Goal: Information Seeking & Learning: Check status

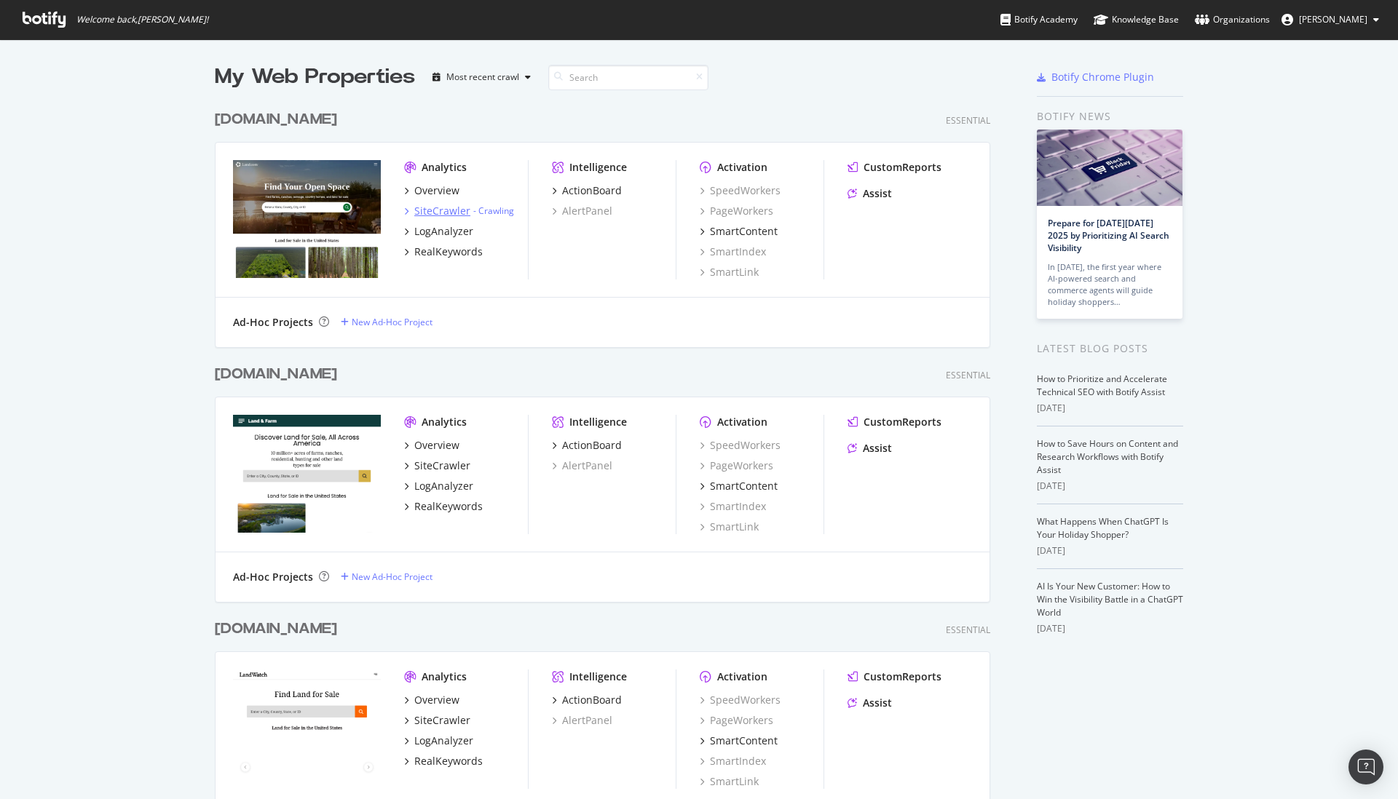
scroll to position [799, 1398]
click at [497, 212] on link "Crawling" at bounding box center [496, 211] width 36 height 12
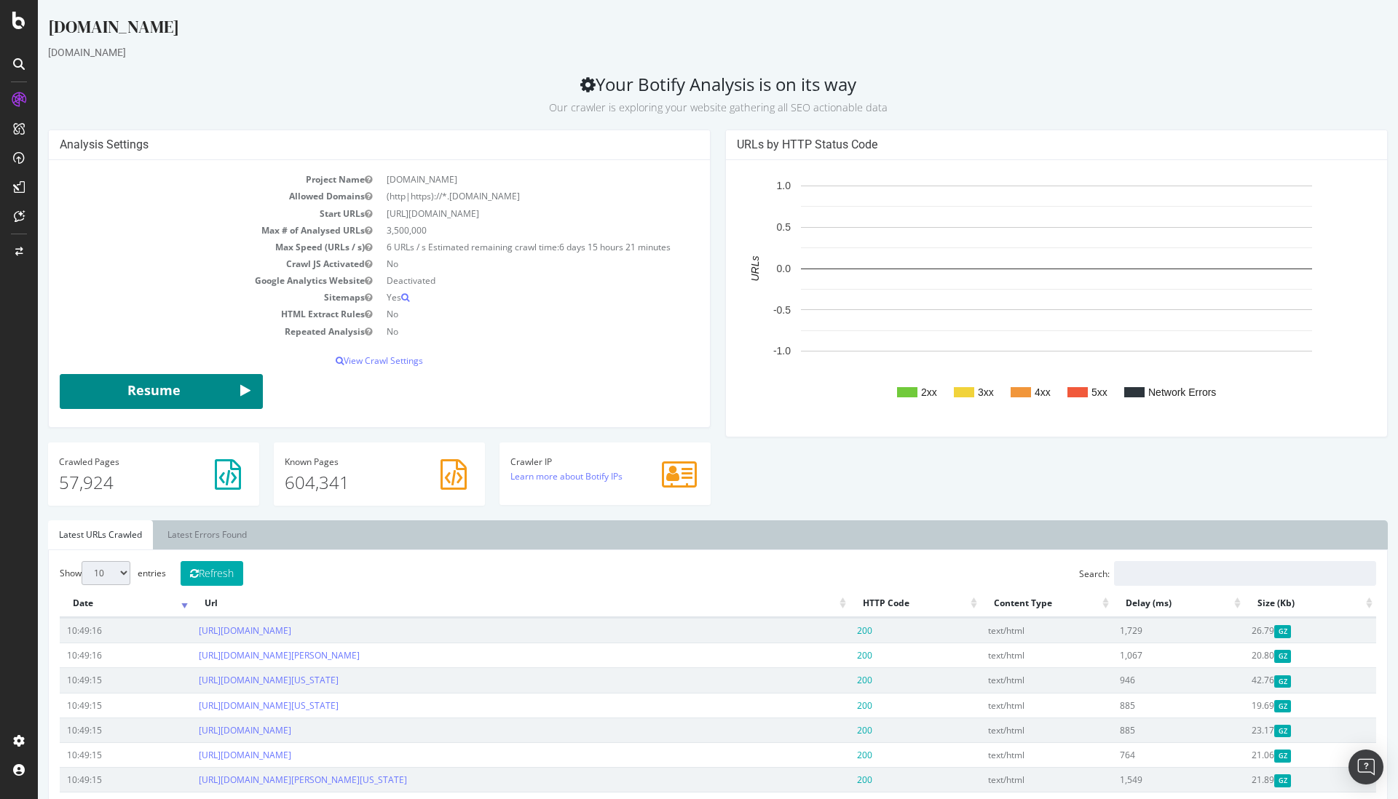
click at [234, 392] on button "Resume" at bounding box center [161, 391] width 203 height 35
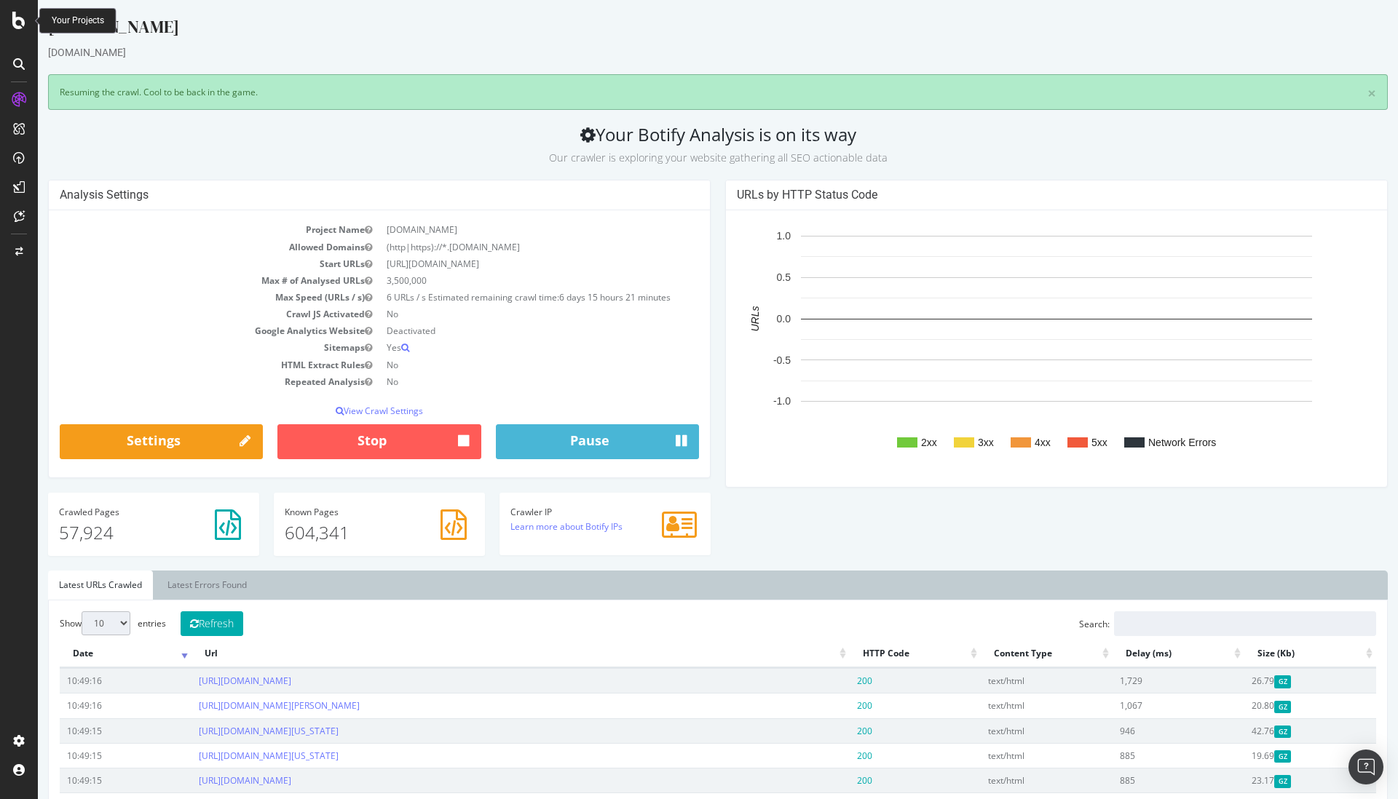
click at [59, 17] on div "Your Projects" at bounding box center [78, 21] width 52 height 12
click at [20, 22] on icon at bounding box center [18, 20] width 13 height 17
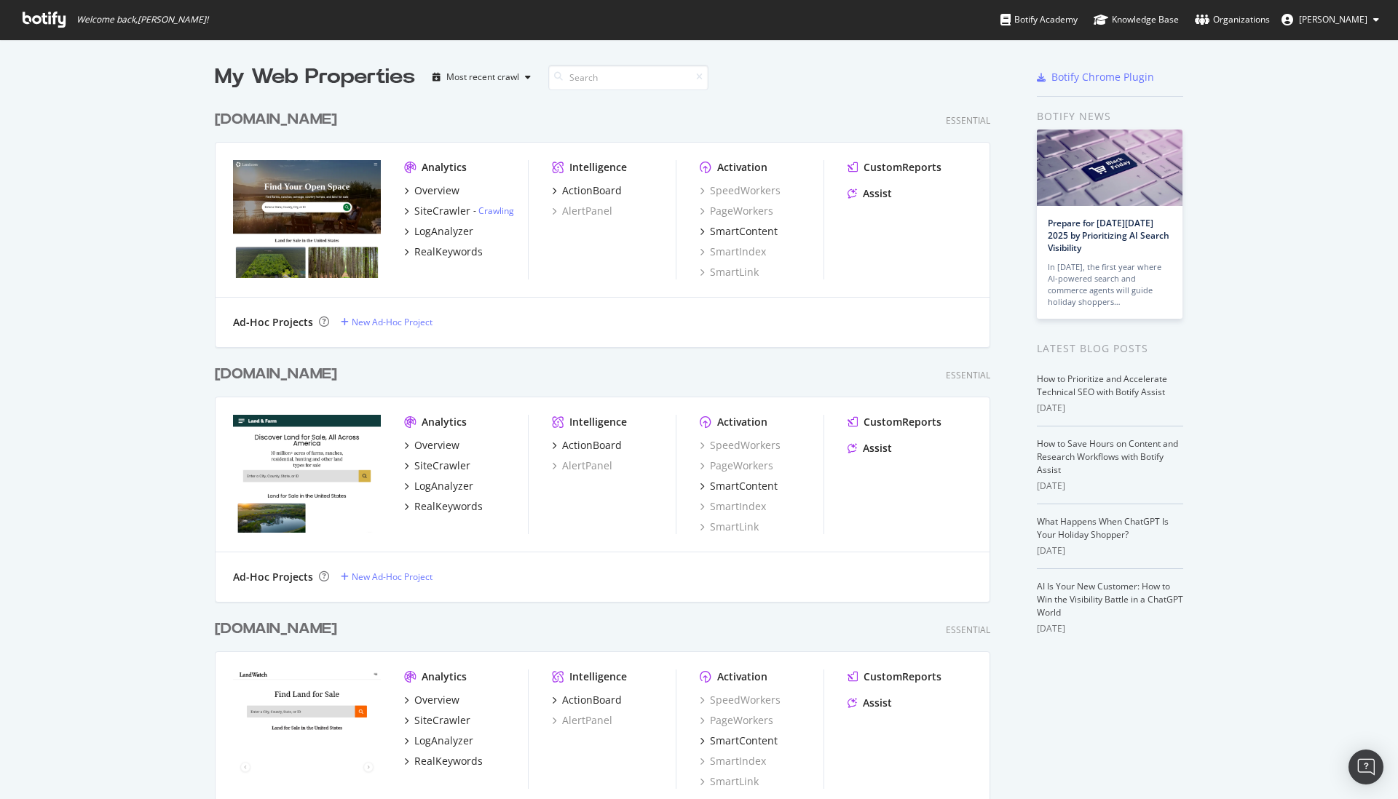
scroll to position [799, 1398]
click at [456, 471] on div "SiteCrawler" at bounding box center [442, 466] width 56 height 15
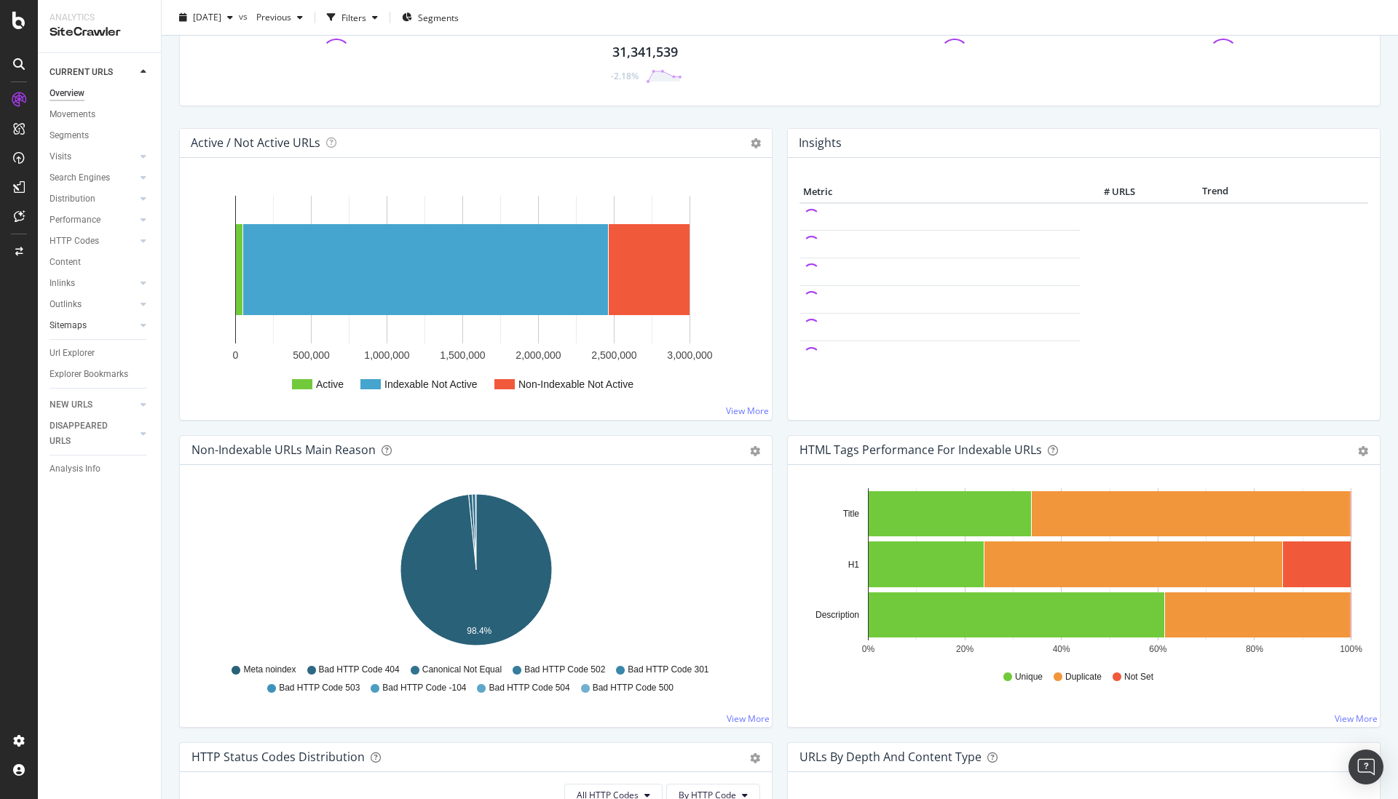
scroll to position [92, 0]
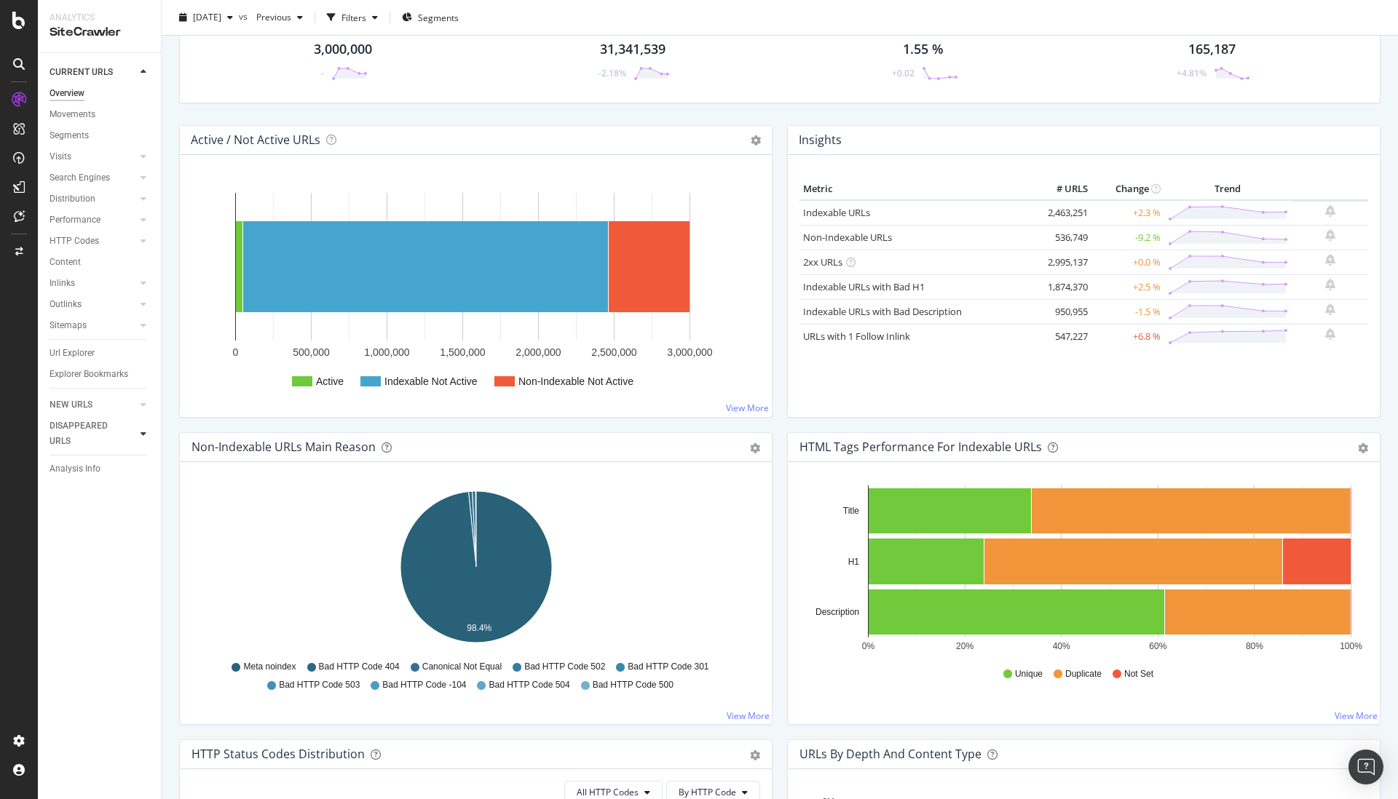
click at [140, 430] on div at bounding box center [143, 434] width 15 height 15
click at [88, 146] on link "Overview" at bounding box center [99, 150] width 101 height 15
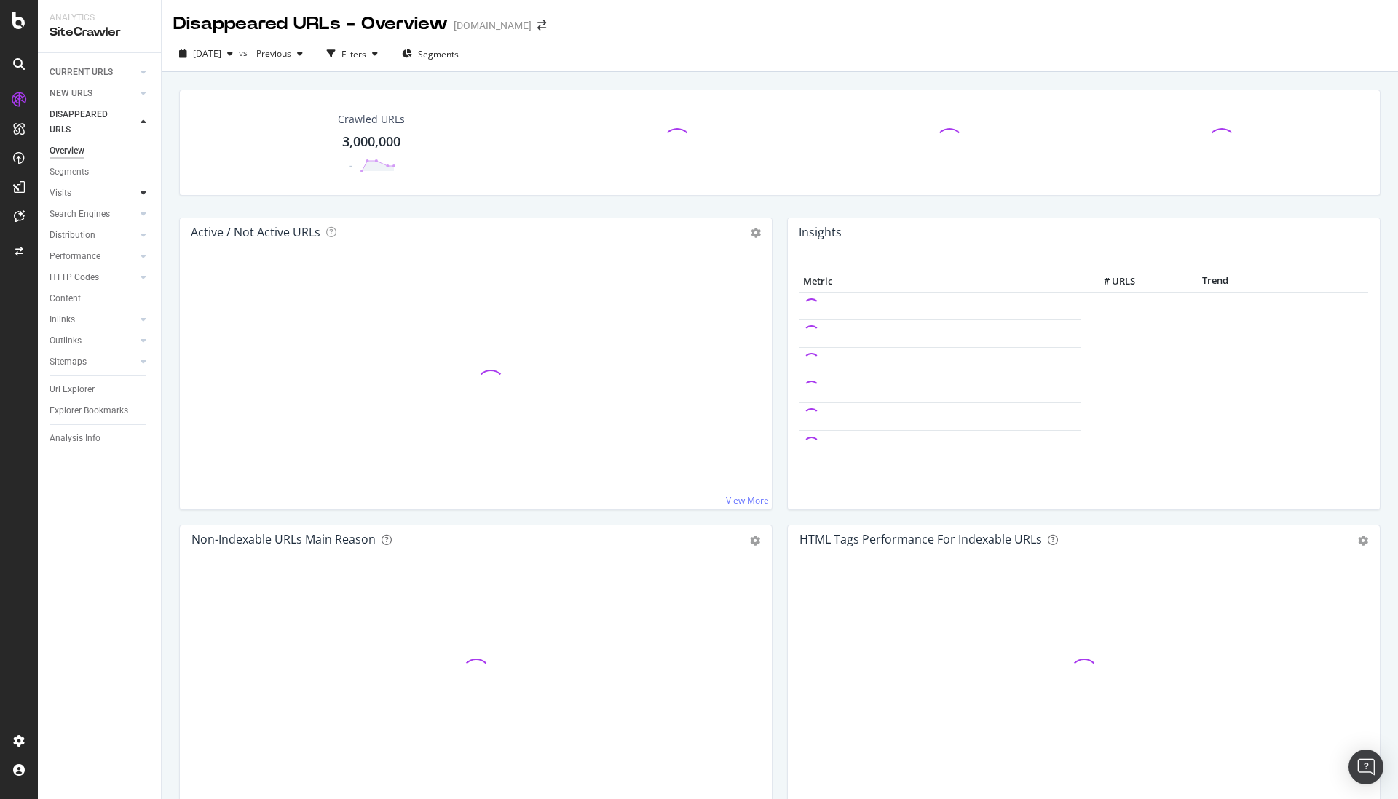
click at [144, 196] on icon at bounding box center [143, 193] width 6 height 9
click at [108, 212] on link "Analysis" at bounding box center [103, 214] width 95 height 15
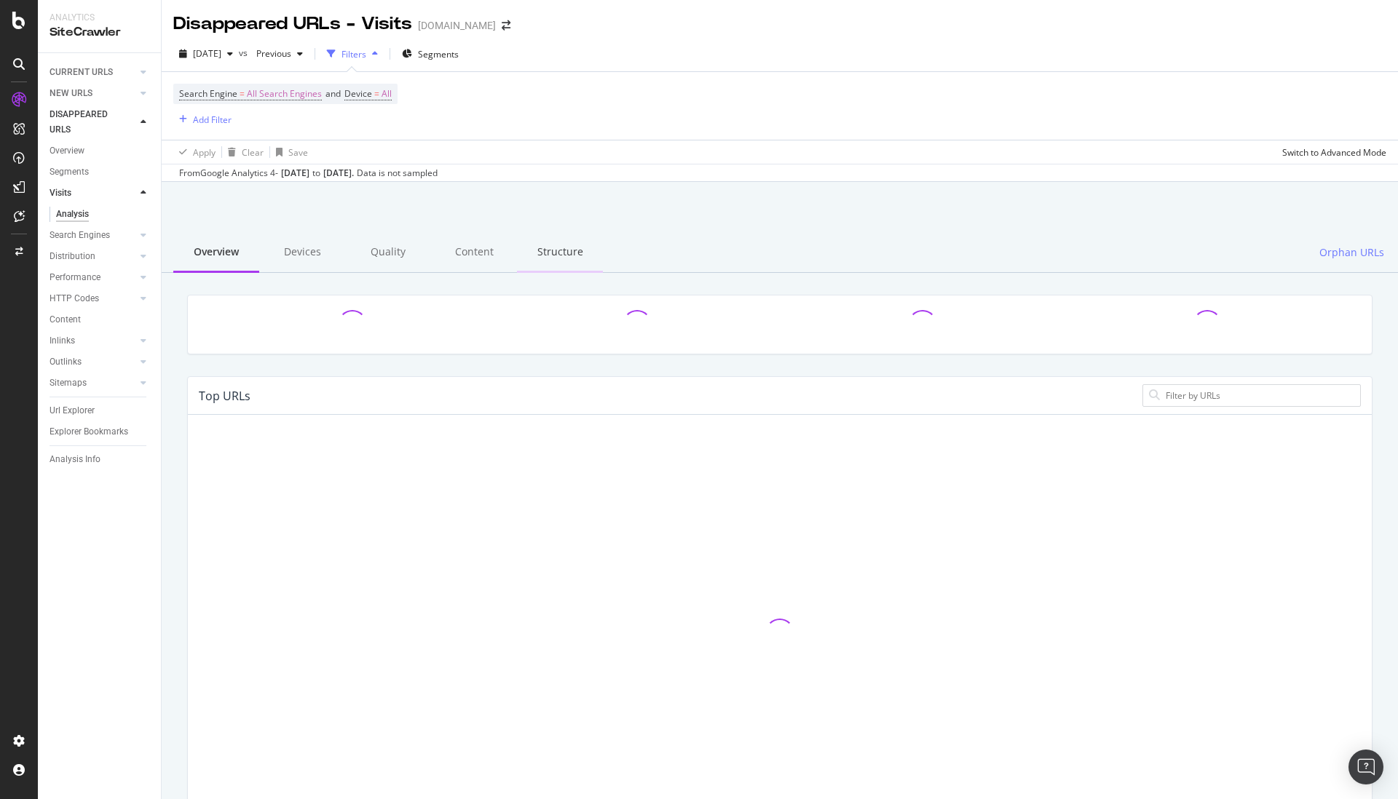
click at [550, 254] on div "Structure" at bounding box center [560, 253] width 86 height 40
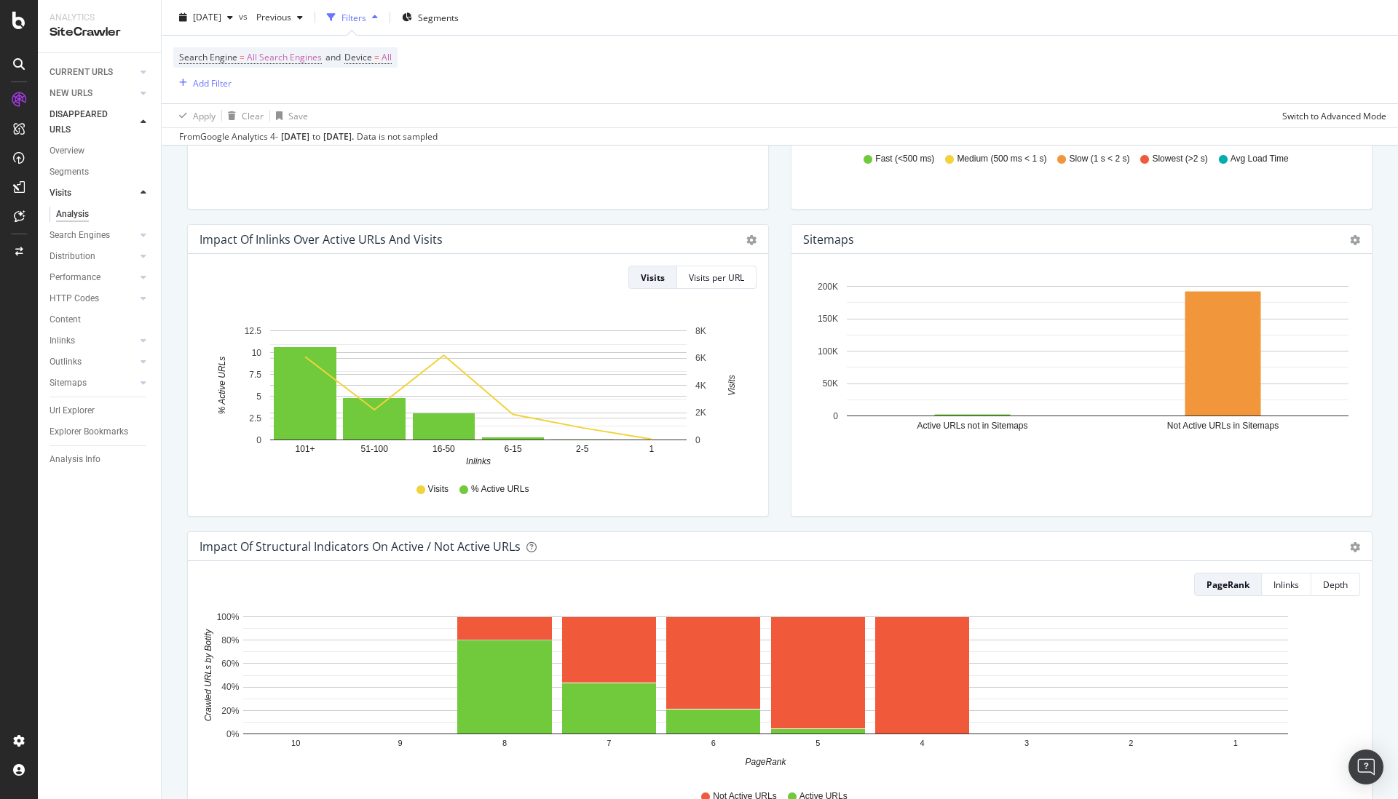
scroll to position [483, 0]
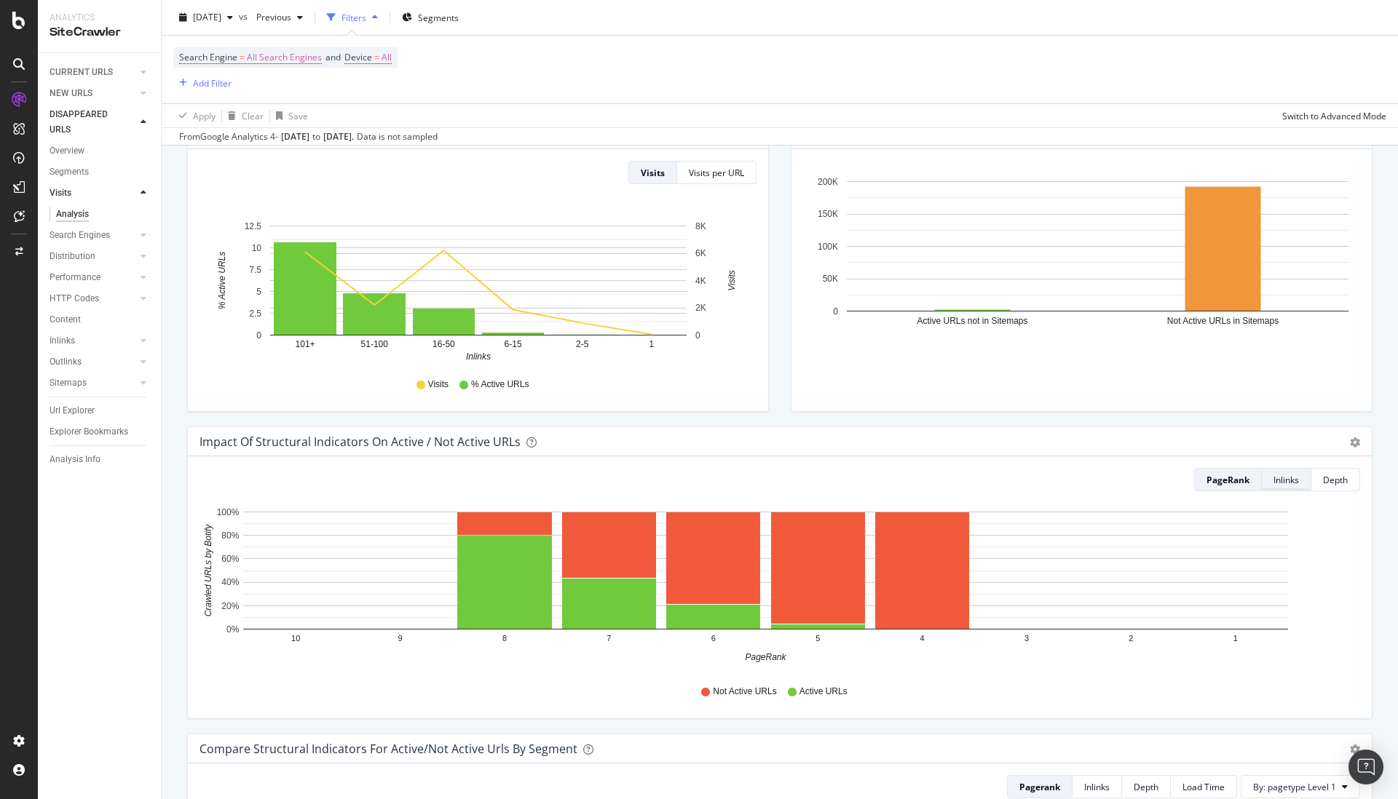
click at [1283, 480] on div "Inlinks" at bounding box center [1285, 480] width 25 height 12
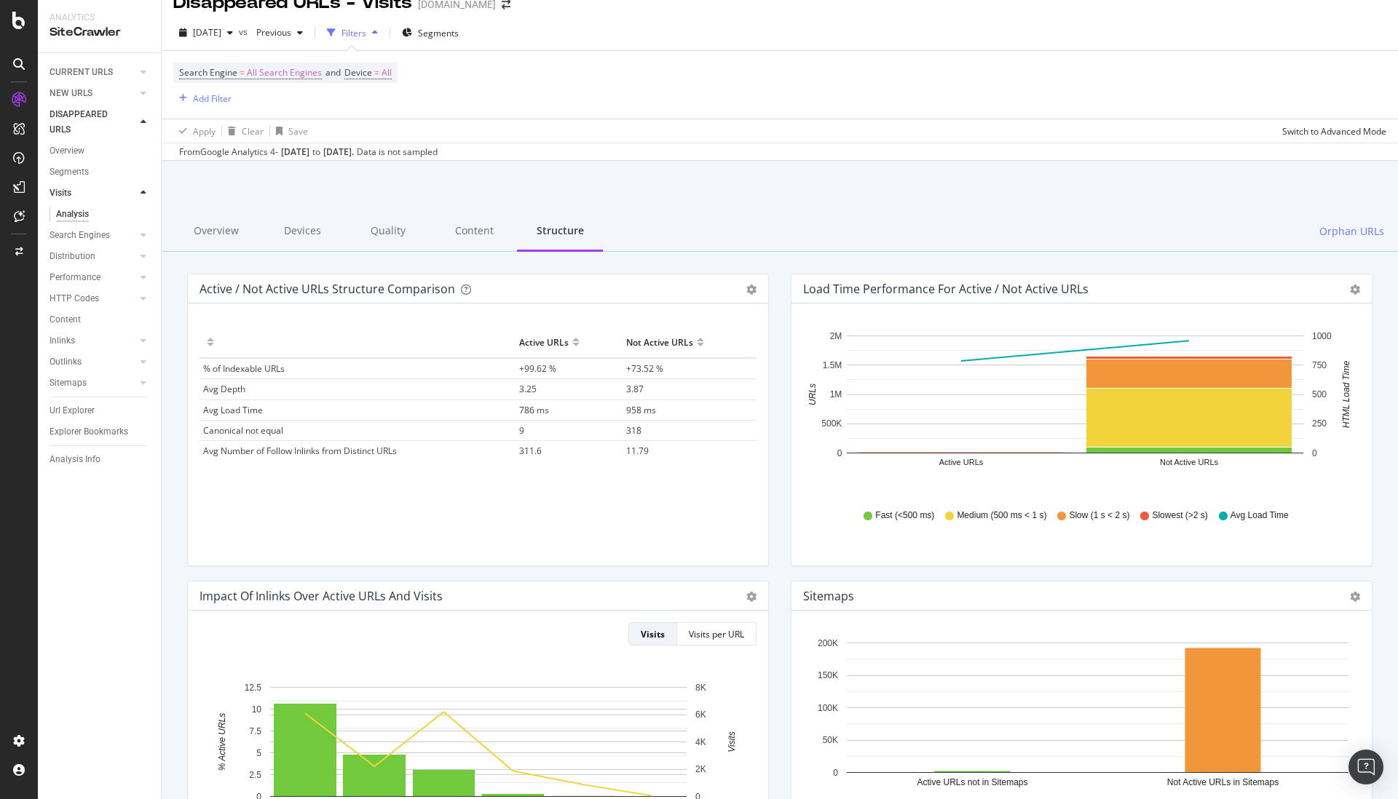
scroll to position [0, 0]
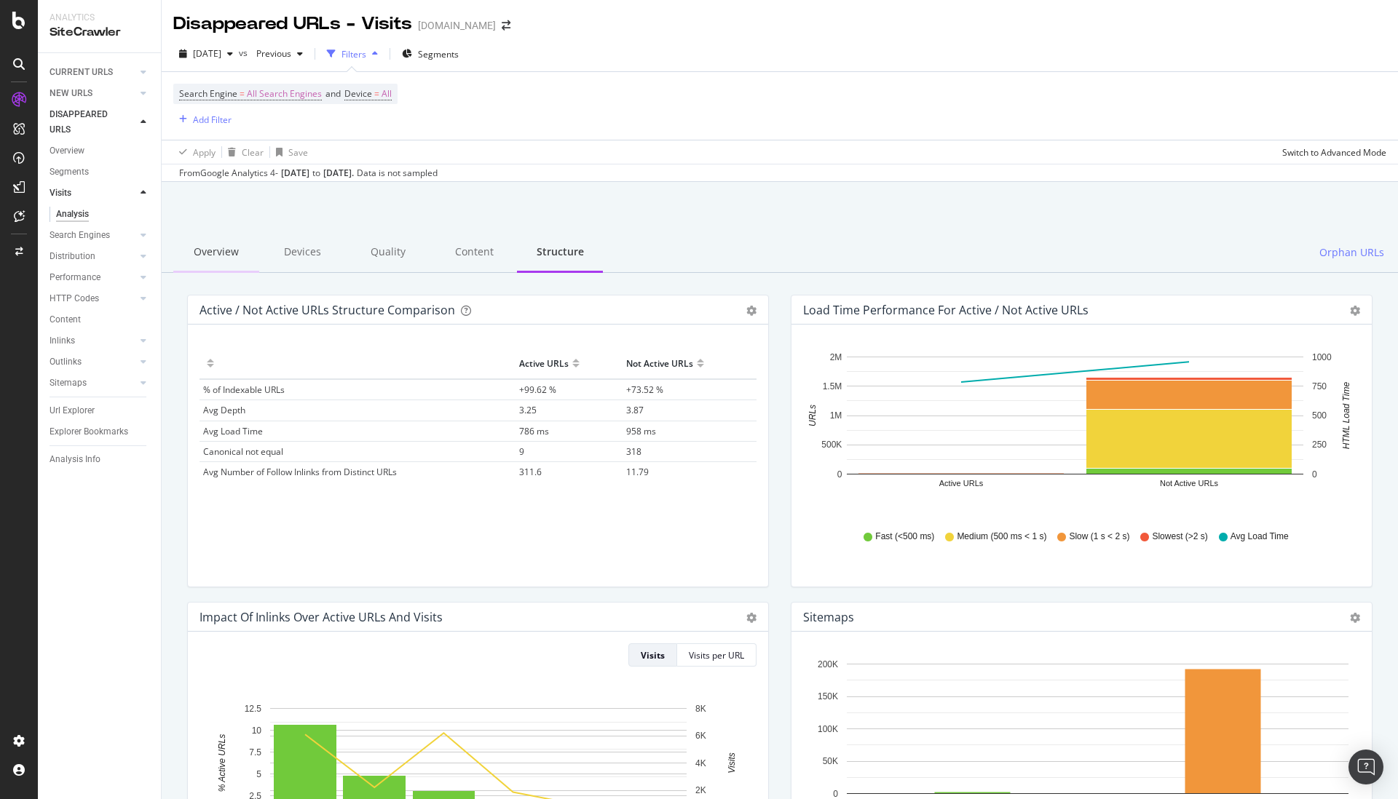
click at [207, 254] on div "Overview" at bounding box center [216, 253] width 86 height 40
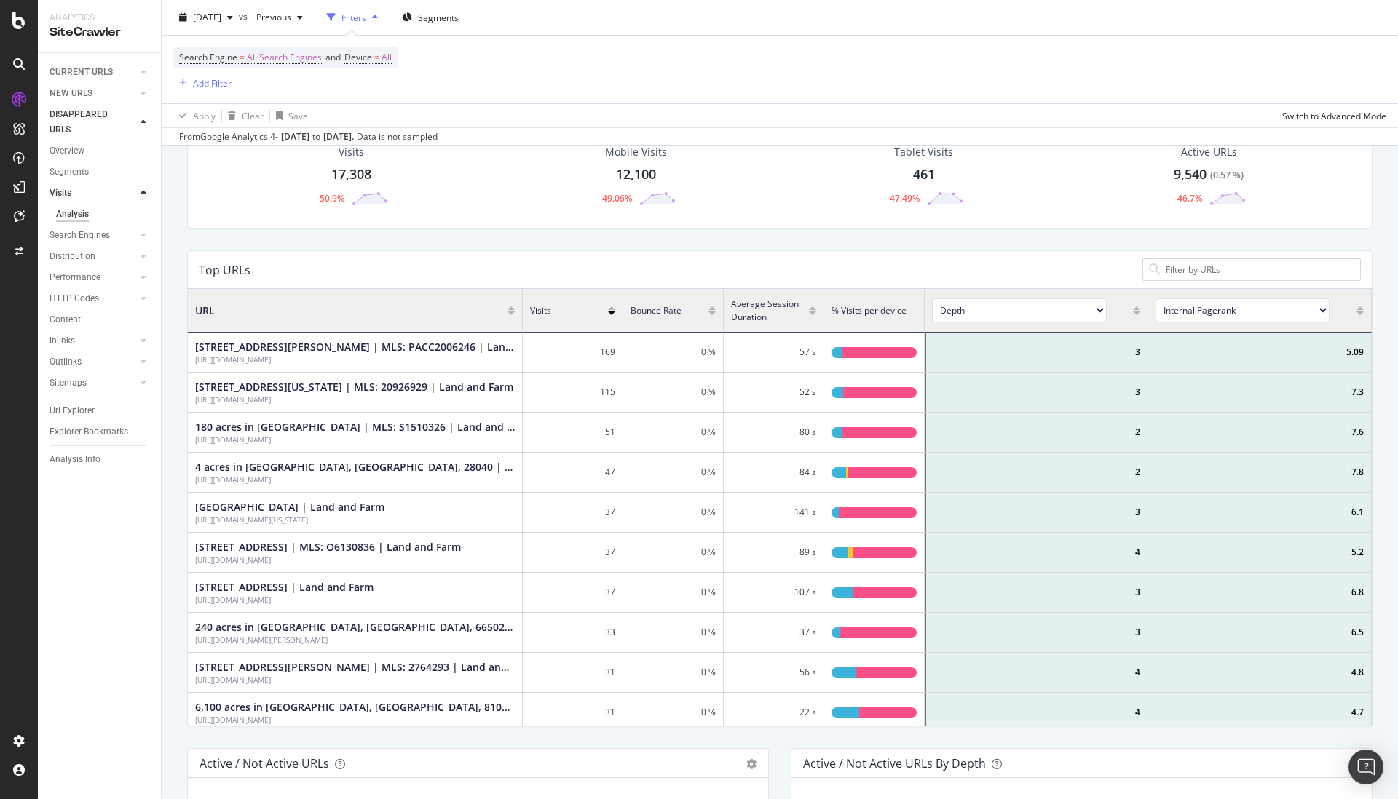
scroll to position [178, 0]
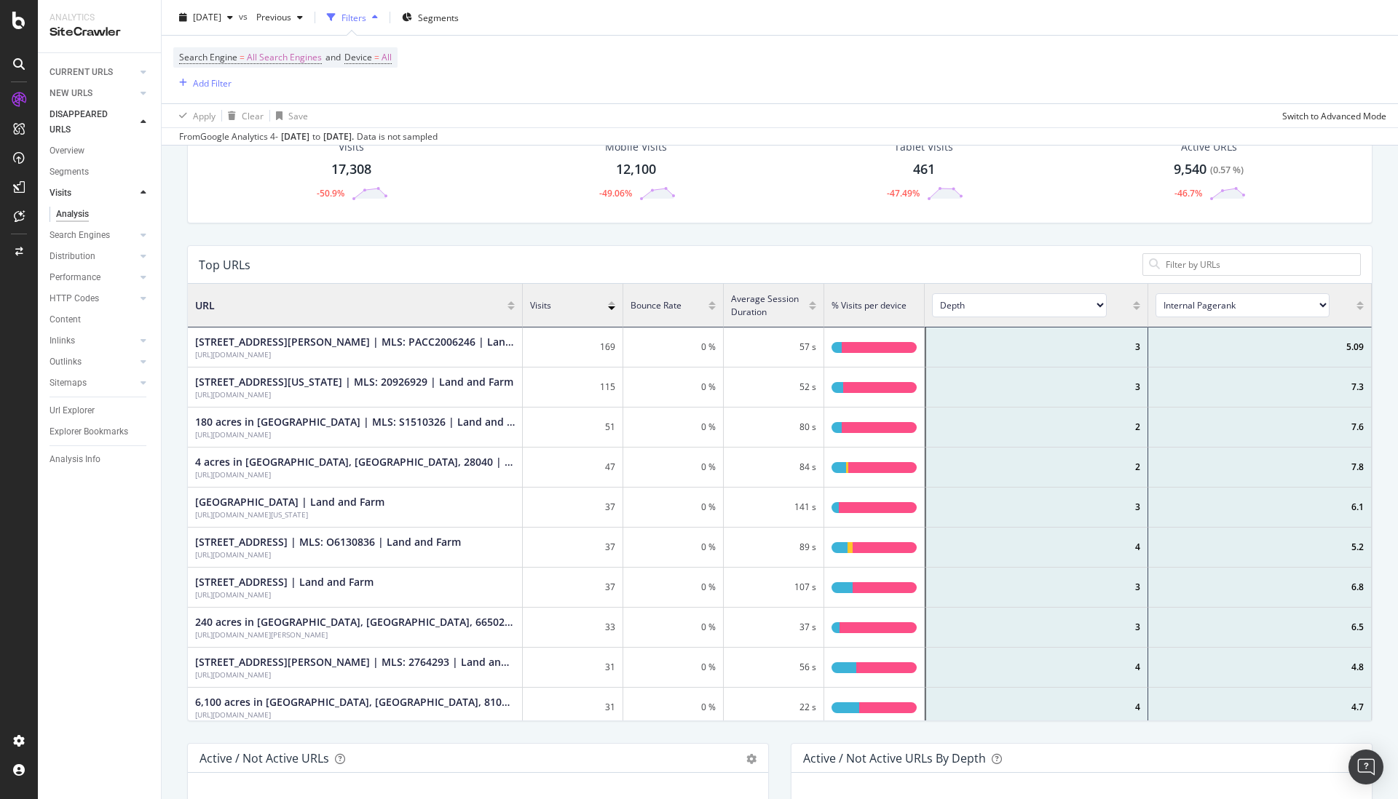
click at [1360, 309] on div at bounding box center [1359, 311] width 7 height 11
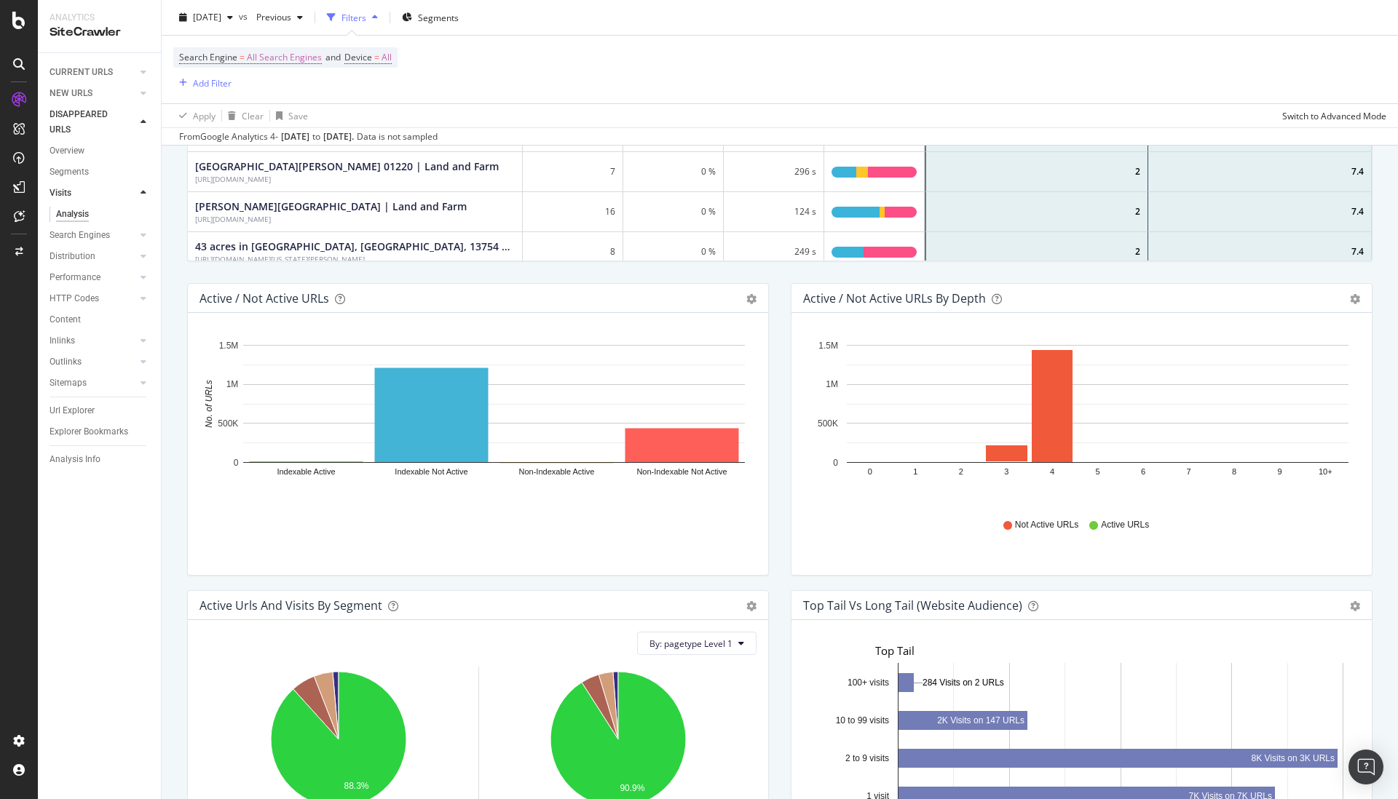
scroll to position [631, 0]
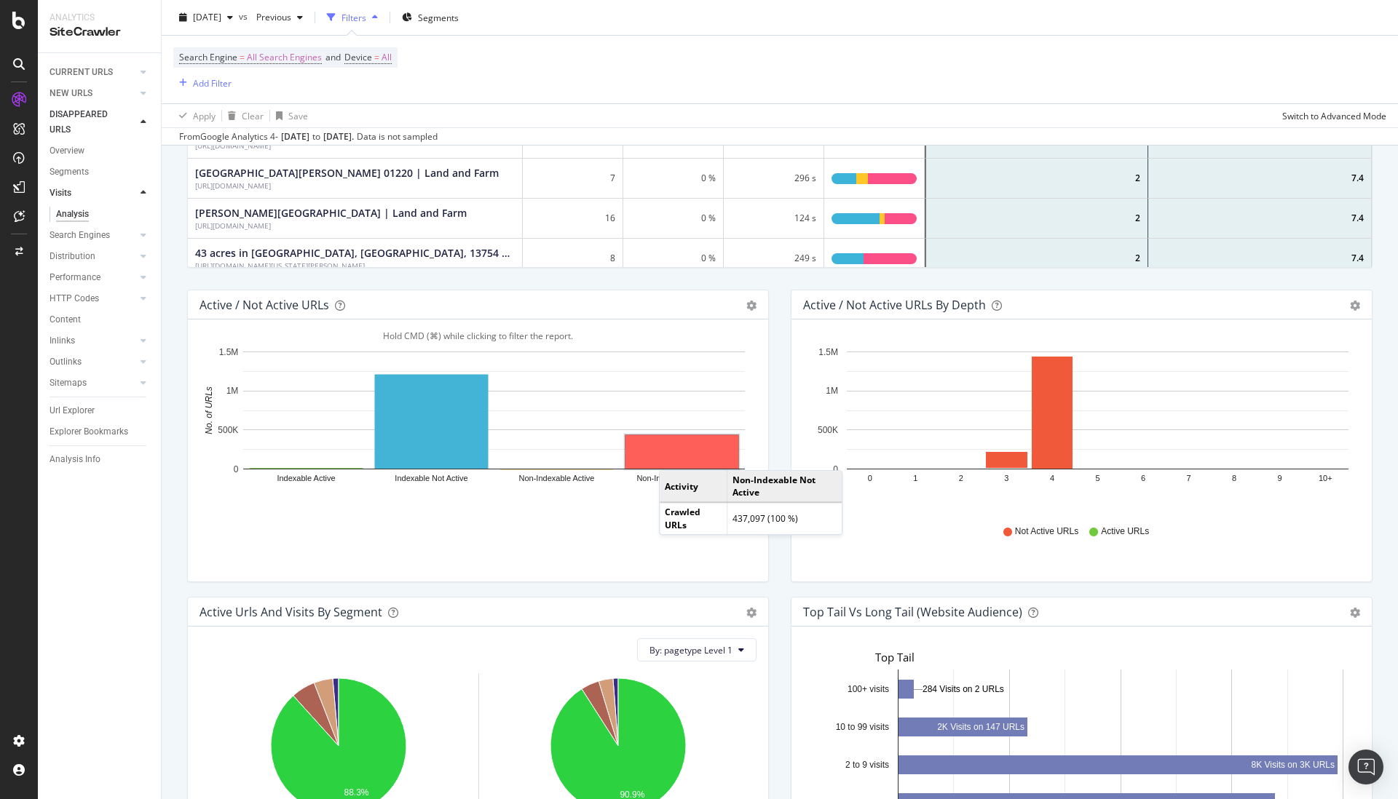
click at [673, 456] on rect "A chart." at bounding box center [681, 451] width 113 height 33
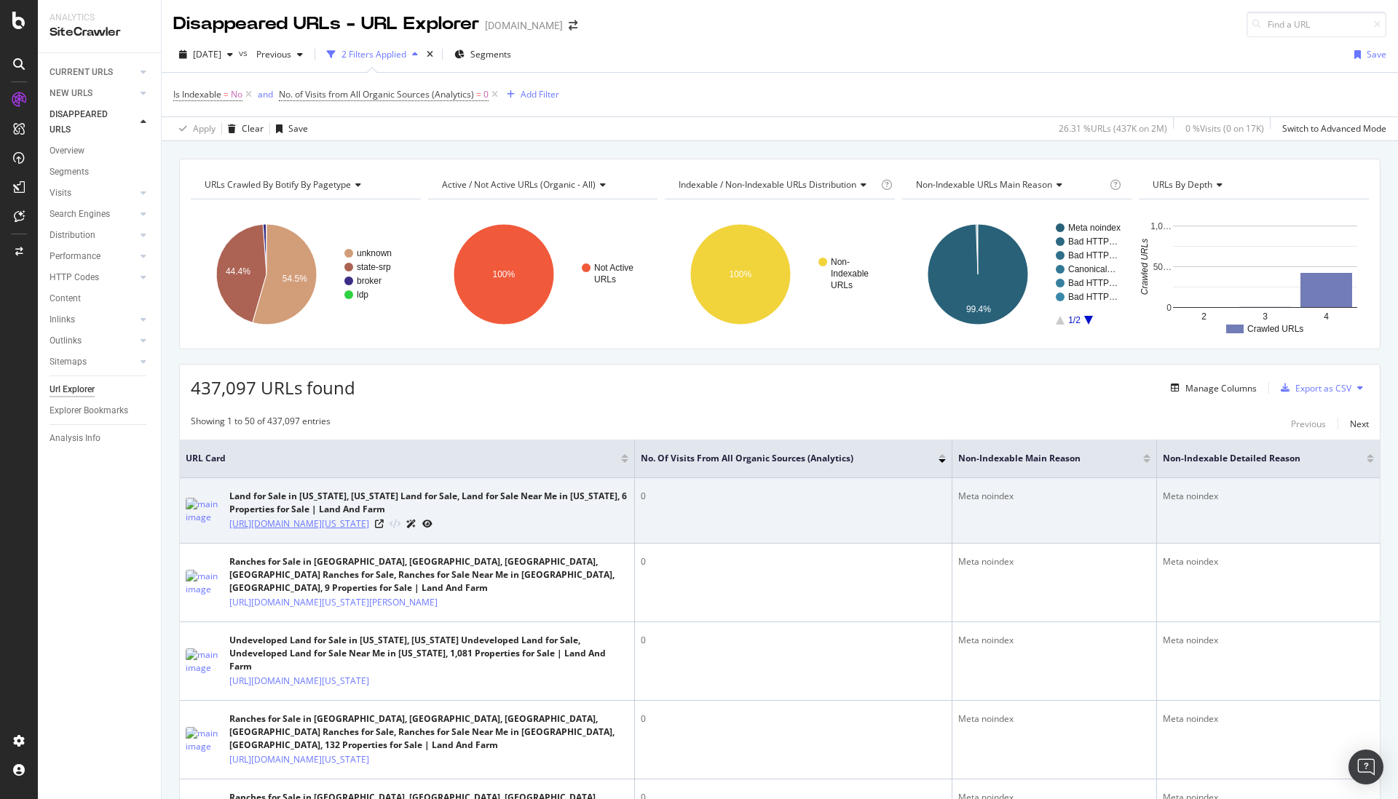
click at [359, 527] on link "[URL][DOMAIN_NAME][US_STATE]" at bounding box center [299, 524] width 140 height 15
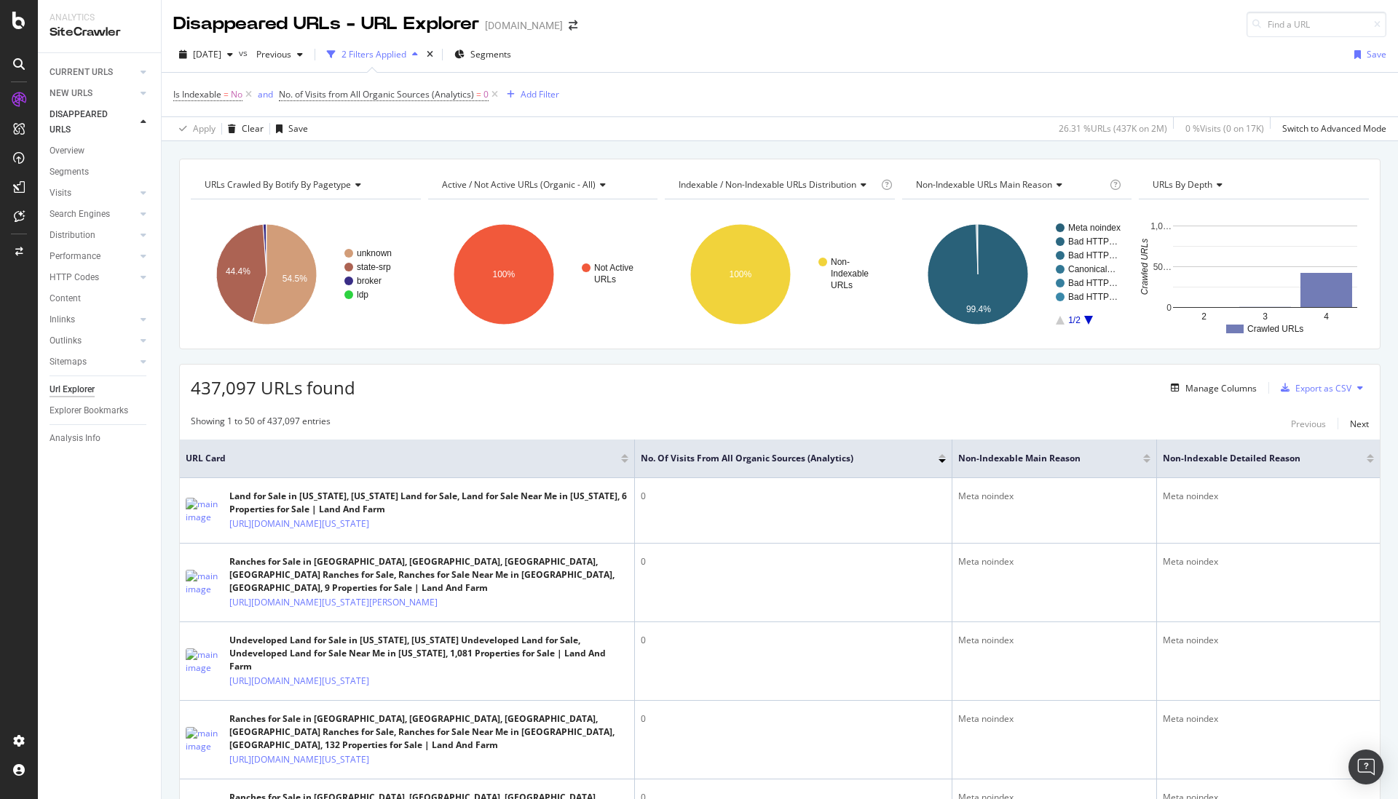
drag, startPoint x: 82, startPoint y: 152, endPoint x: 169, endPoint y: 213, distance: 105.6
click at [82, 152] on div "Overview" at bounding box center [66, 150] width 35 height 15
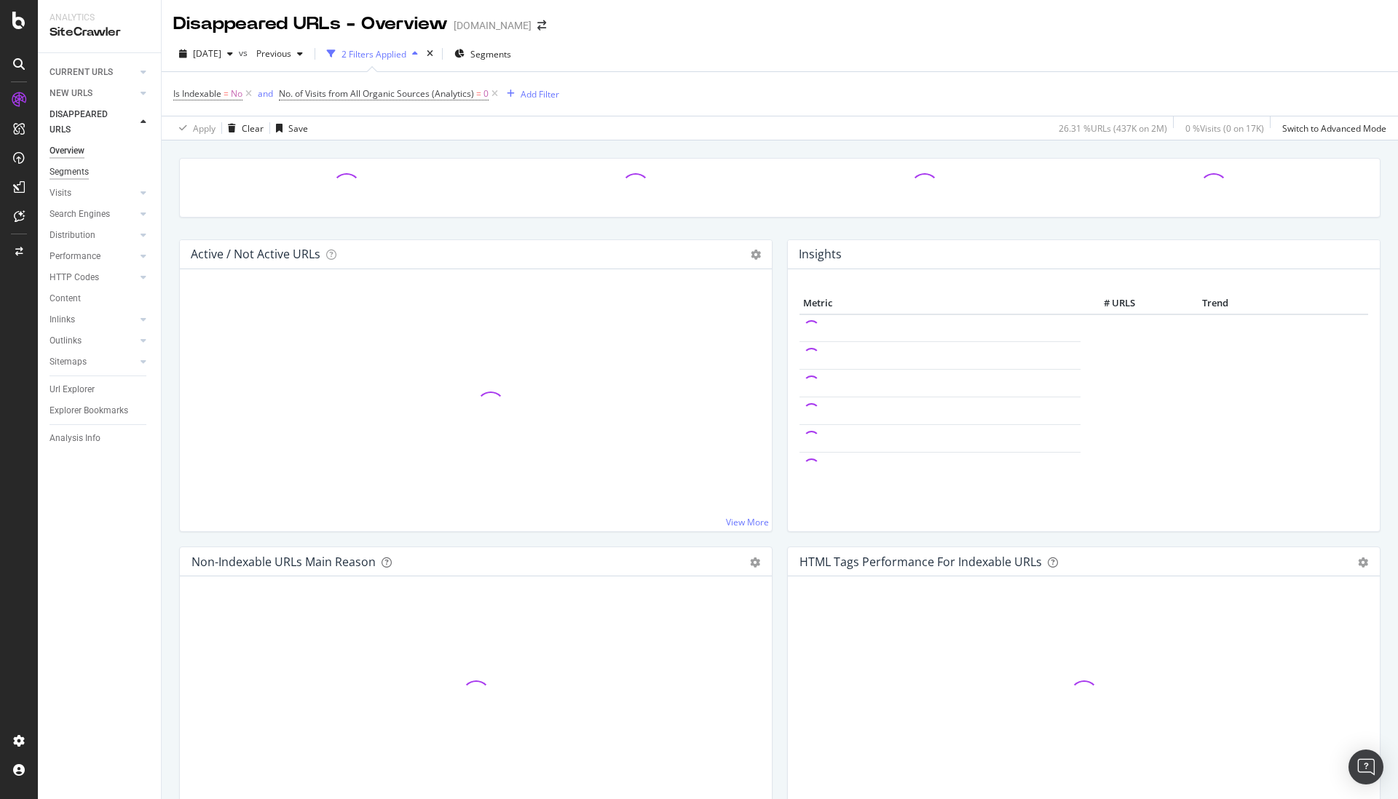
drag, startPoint x: 62, startPoint y: 169, endPoint x: 70, endPoint y: 175, distance: 9.9
click at [61, 169] on div "Segments" at bounding box center [68, 172] width 39 height 15
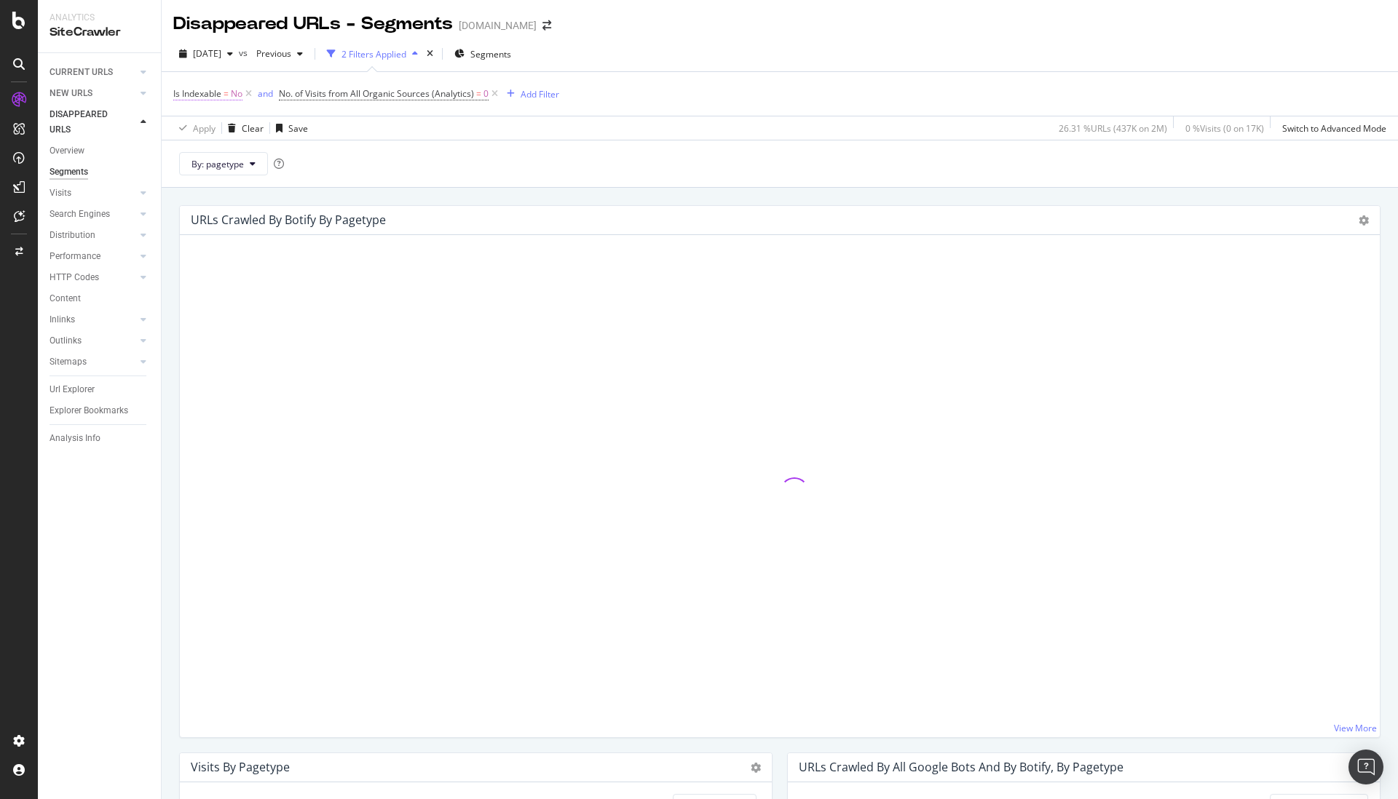
click at [251, 94] on icon at bounding box center [248, 94] width 12 height 15
drag, startPoint x: 387, startPoint y: 97, endPoint x: 243, endPoint y: 161, distance: 157.7
click at [387, 97] on icon at bounding box center [389, 94] width 12 height 15
click at [76, 169] on div "Segments" at bounding box center [68, 172] width 39 height 15
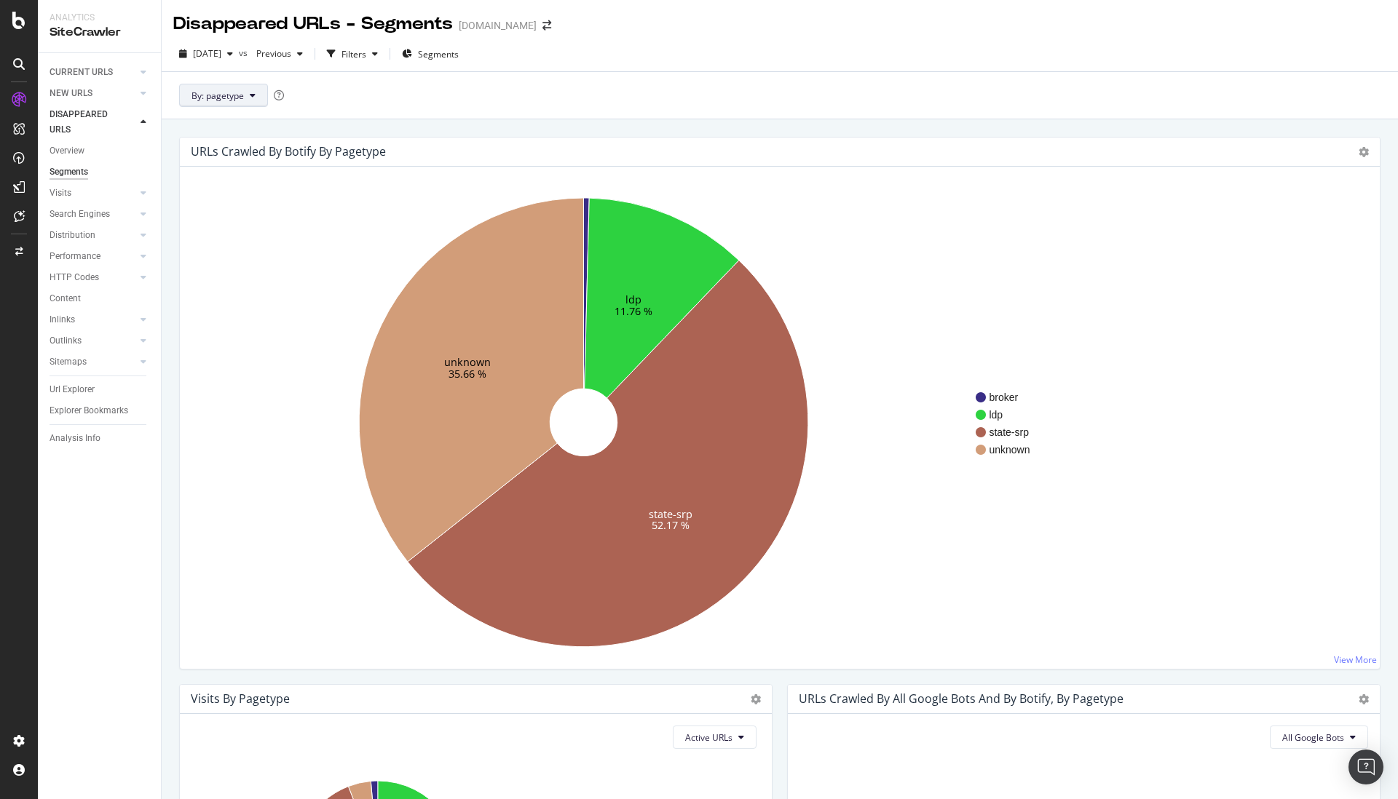
click at [251, 95] on button "By: pagetype" at bounding box center [223, 95] width 89 height 23
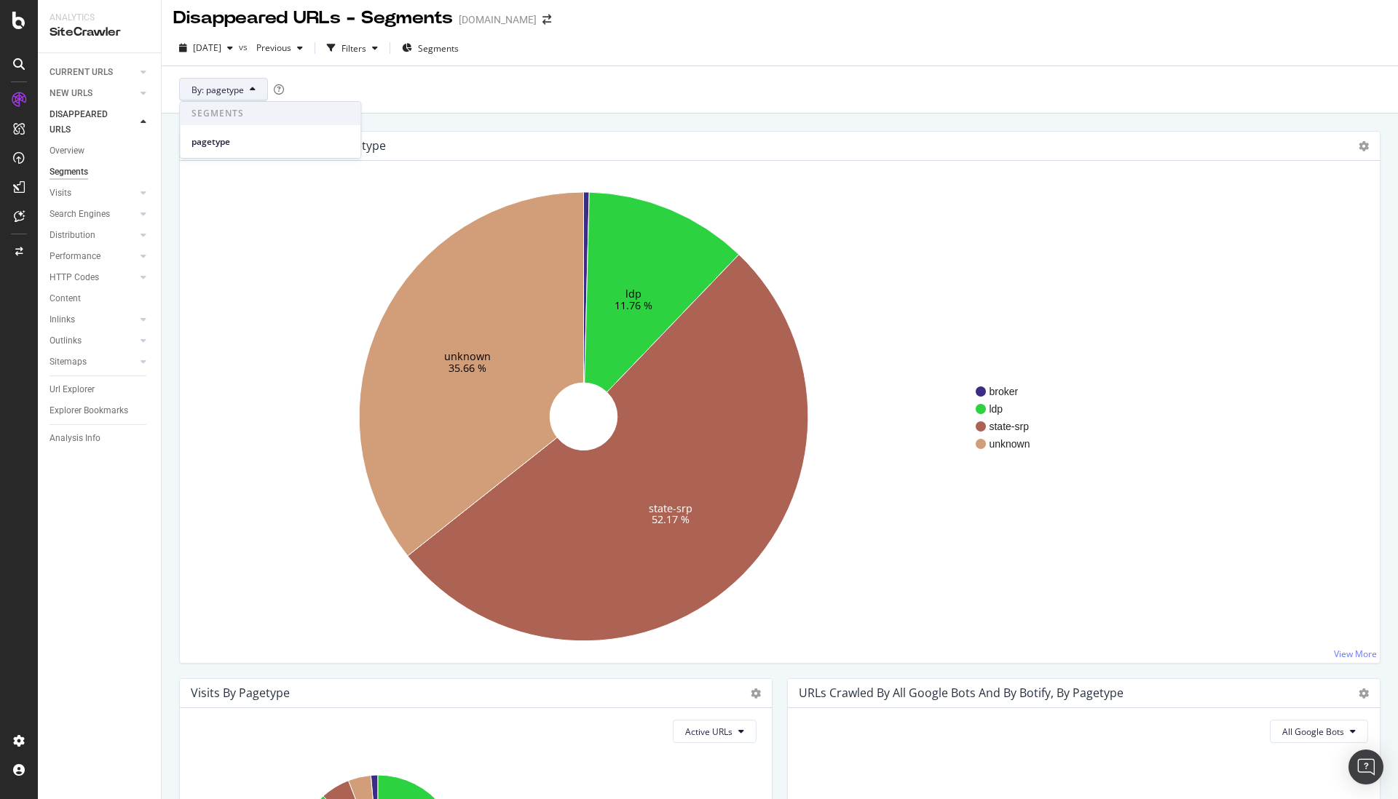
click at [218, 144] on span "pagetype" at bounding box center [269, 141] width 157 height 13
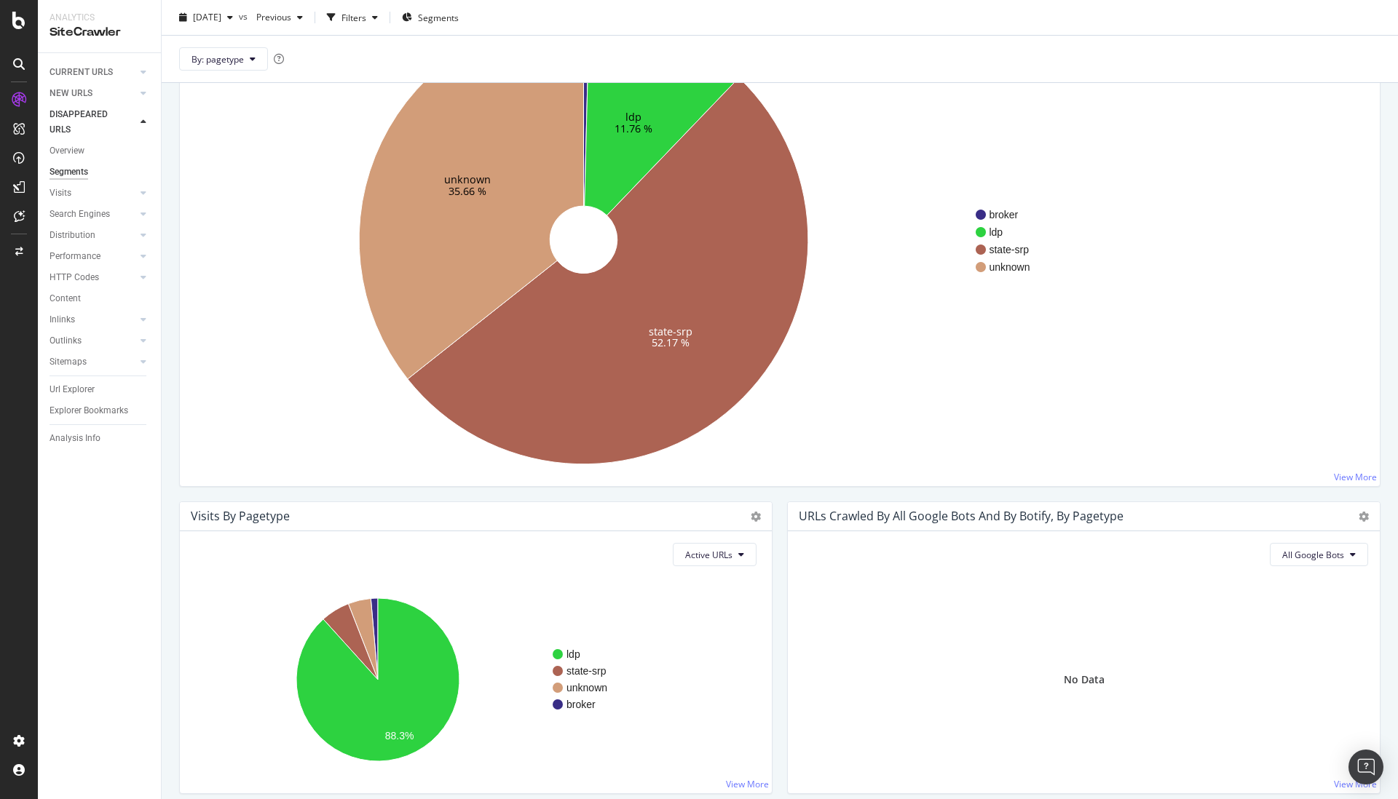
scroll to position [172, 0]
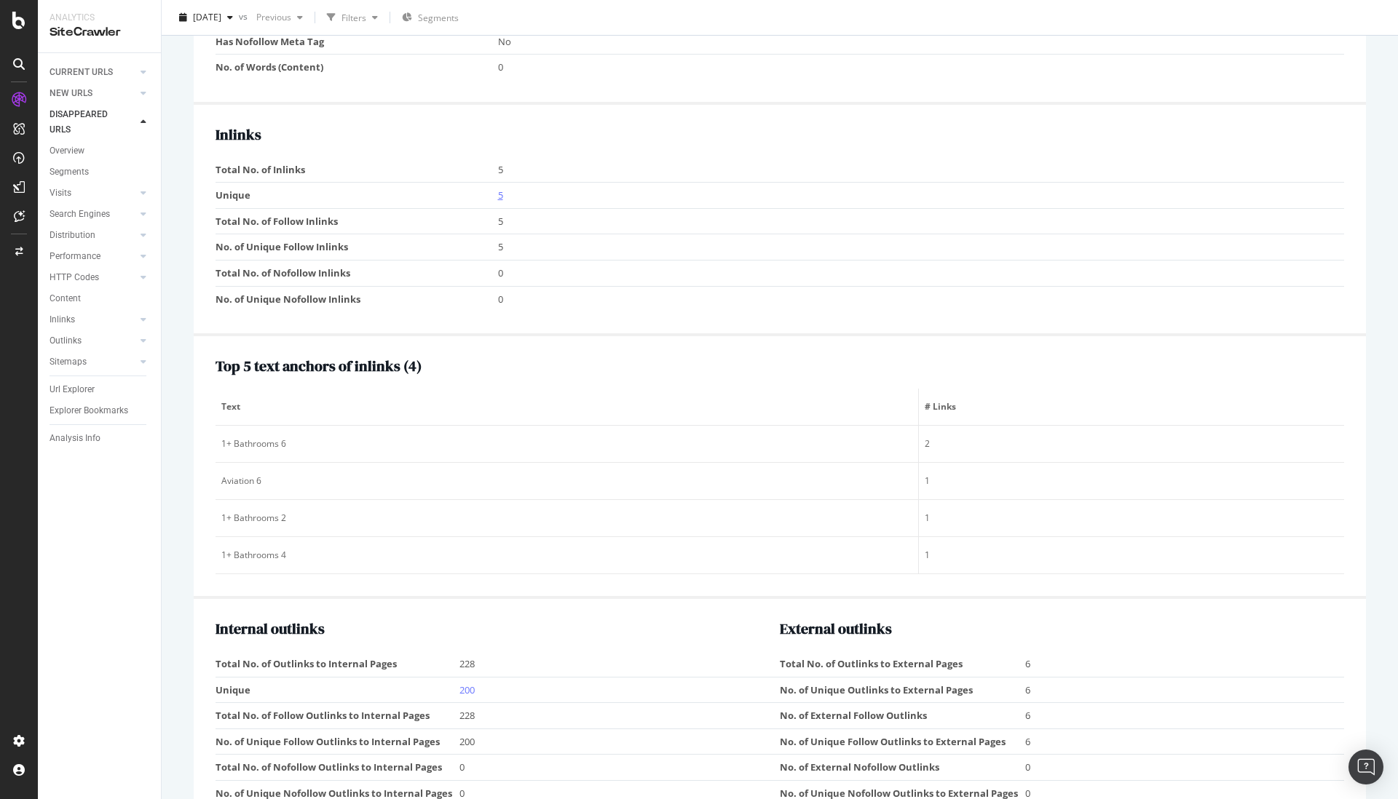
scroll to position [1005, 0]
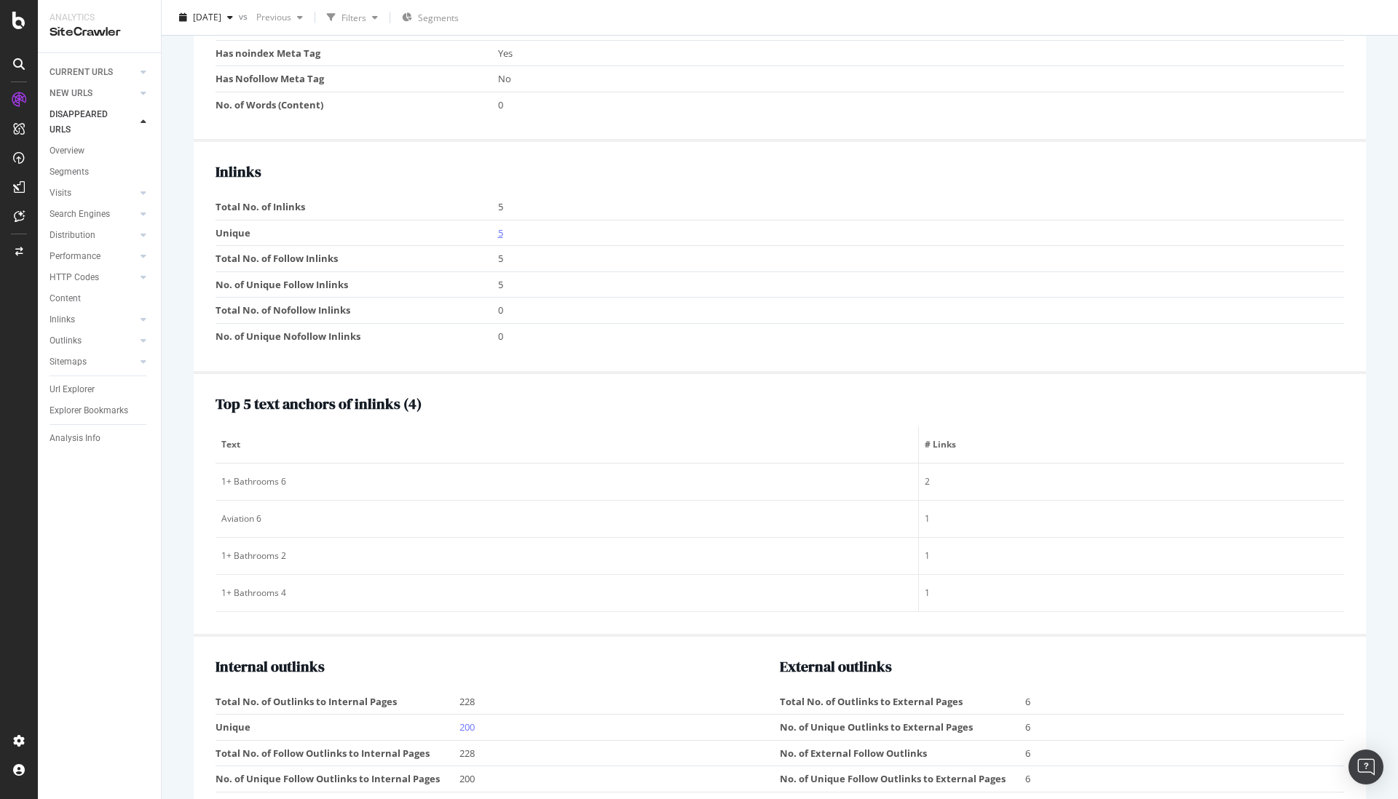
click at [499, 234] on link "5" at bounding box center [500, 232] width 5 height 13
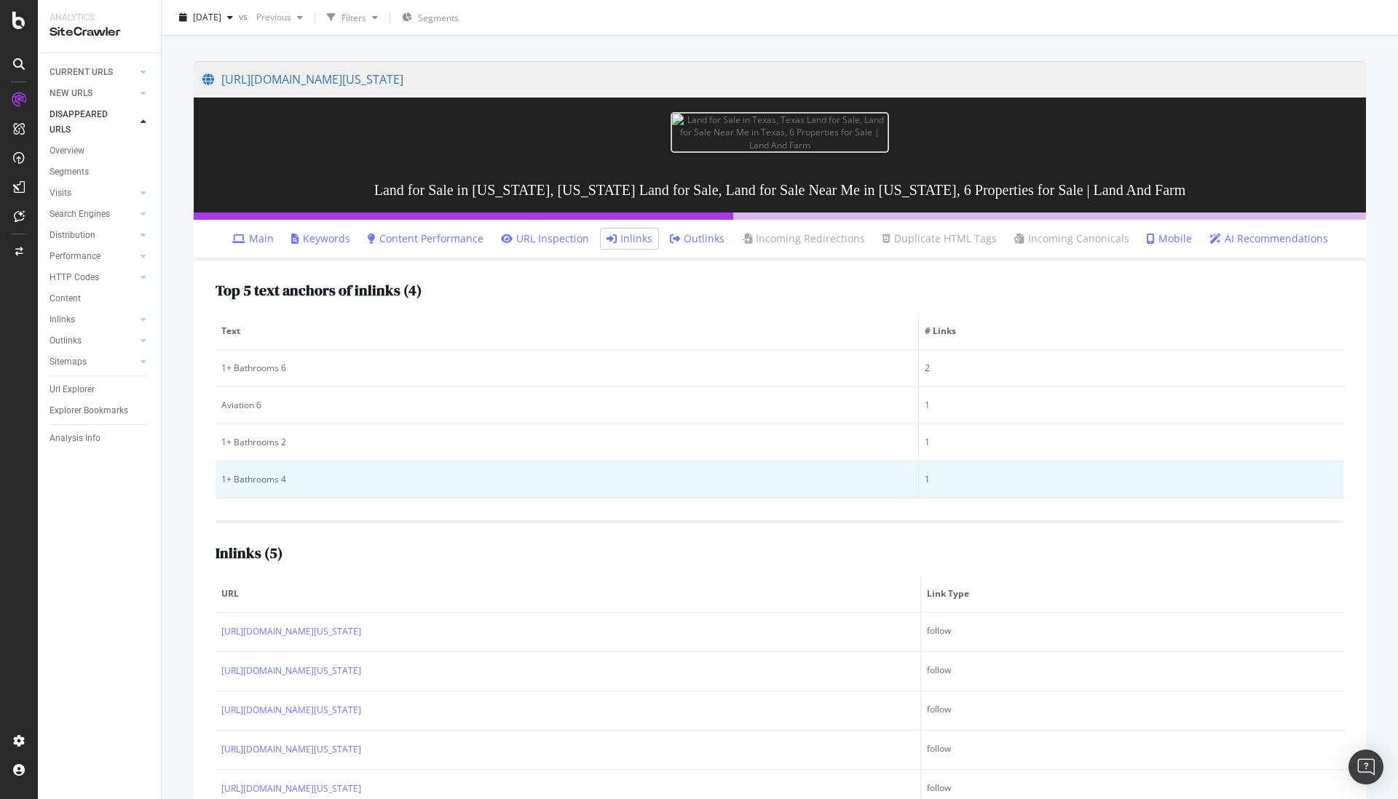
scroll to position [138, 0]
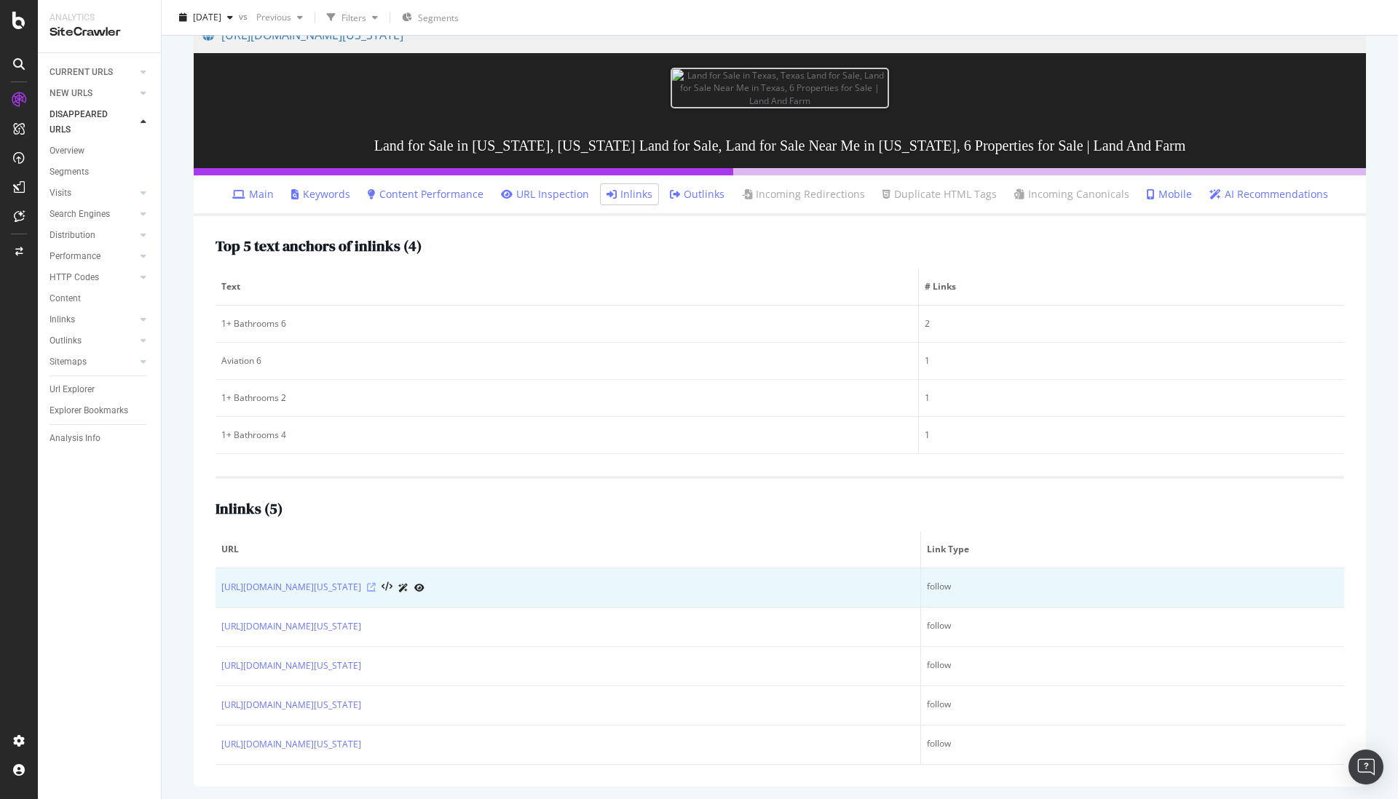
click at [376, 585] on icon at bounding box center [371, 587] width 9 height 9
